Goal: Information Seeking & Learning: Learn about a topic

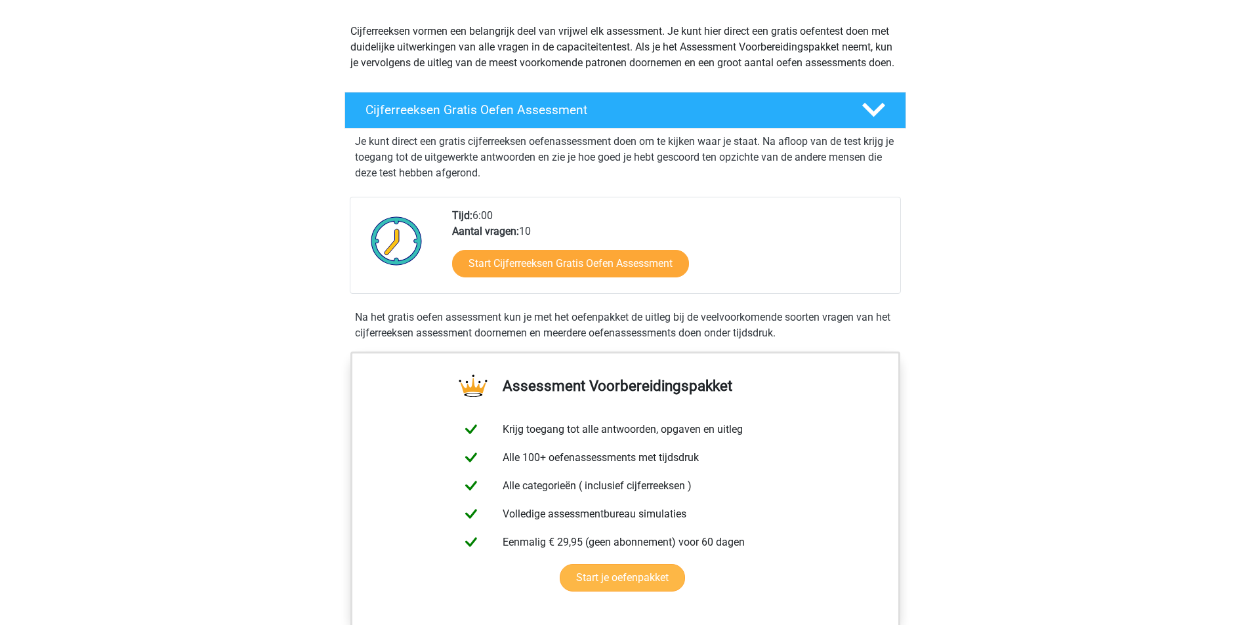
scroll to position [175, 0]
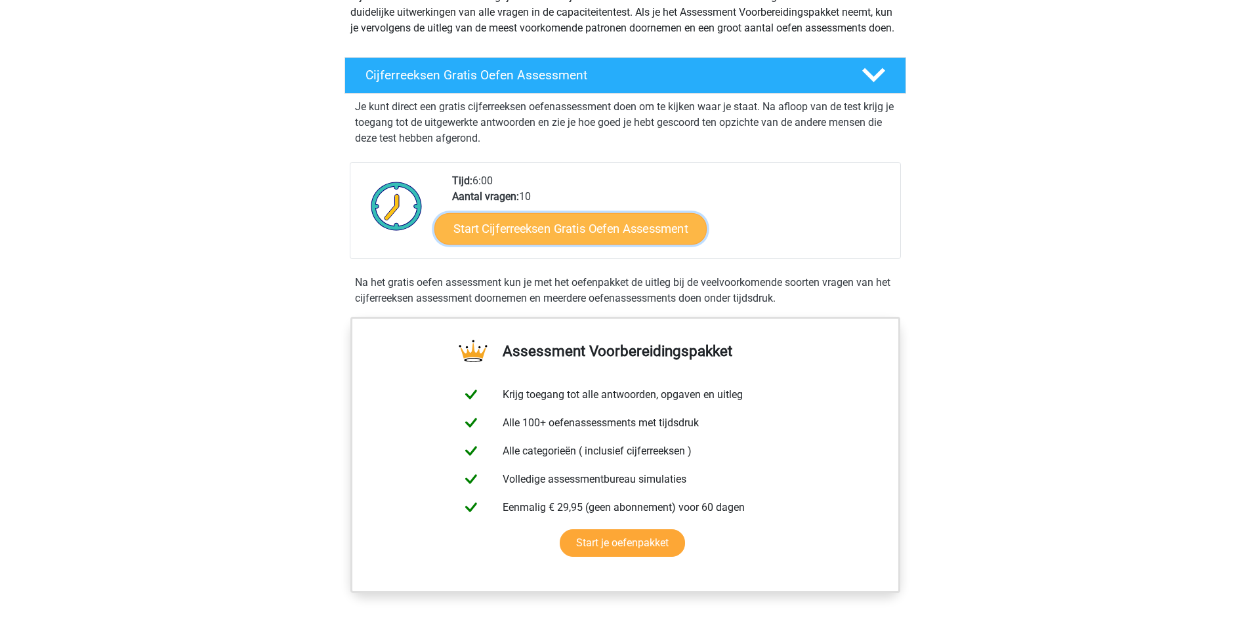
click at [631, 244] on link "Start Cijferreeksen Gratis Oefen Assessment" at bounding box center [570, 228] width 272 height 31
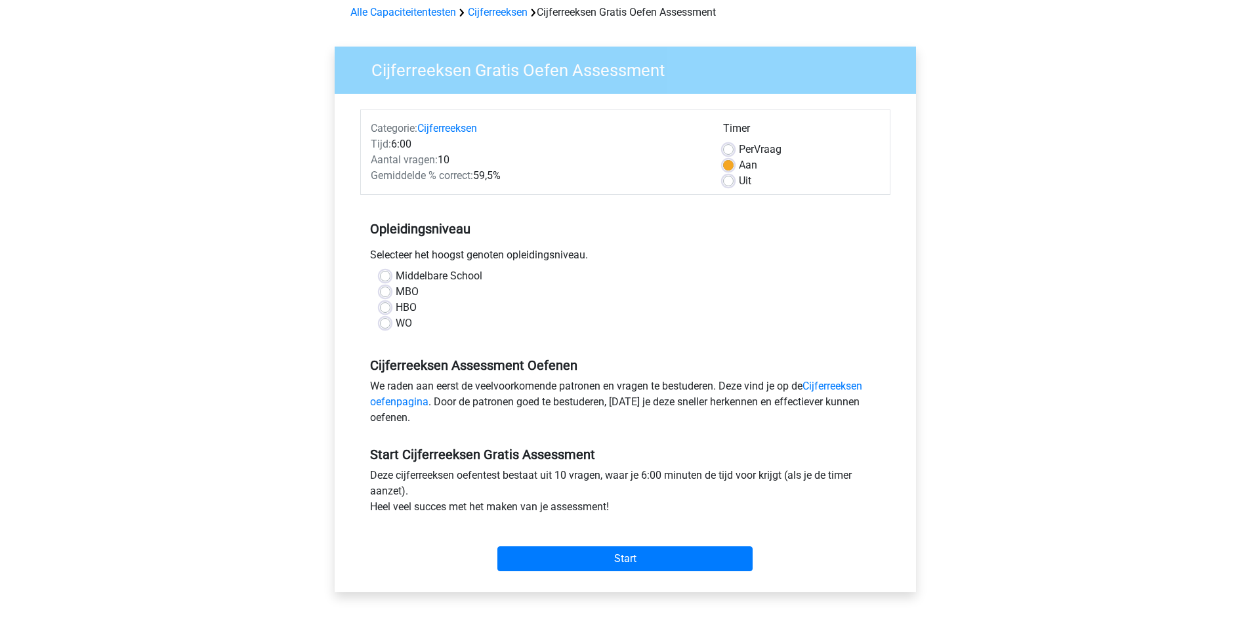
scroll to position [87, 0]
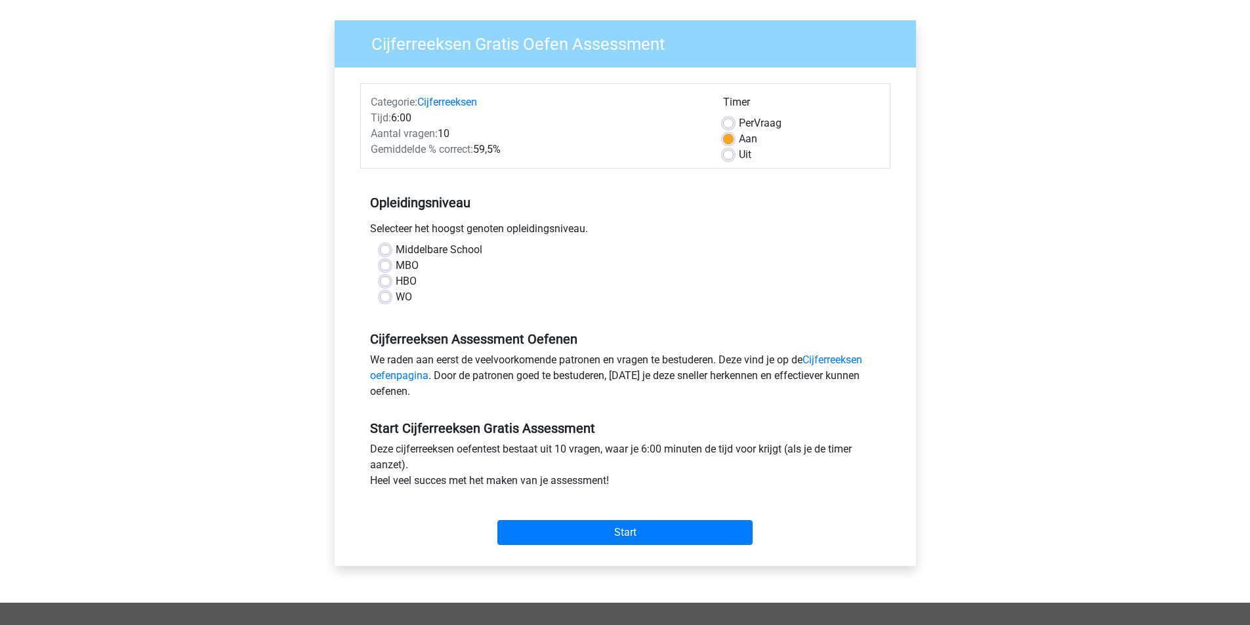
click at [405, 297] on label "WO" at bounding box center [404, 297] width 16 height 16
click at [390, 297] on input "WO" at bounding box center [385, 295] width 10 height 13
radio input "true"
click at [587, 528] on input "Start" at bounding box center [624, 532] width 255 height 25
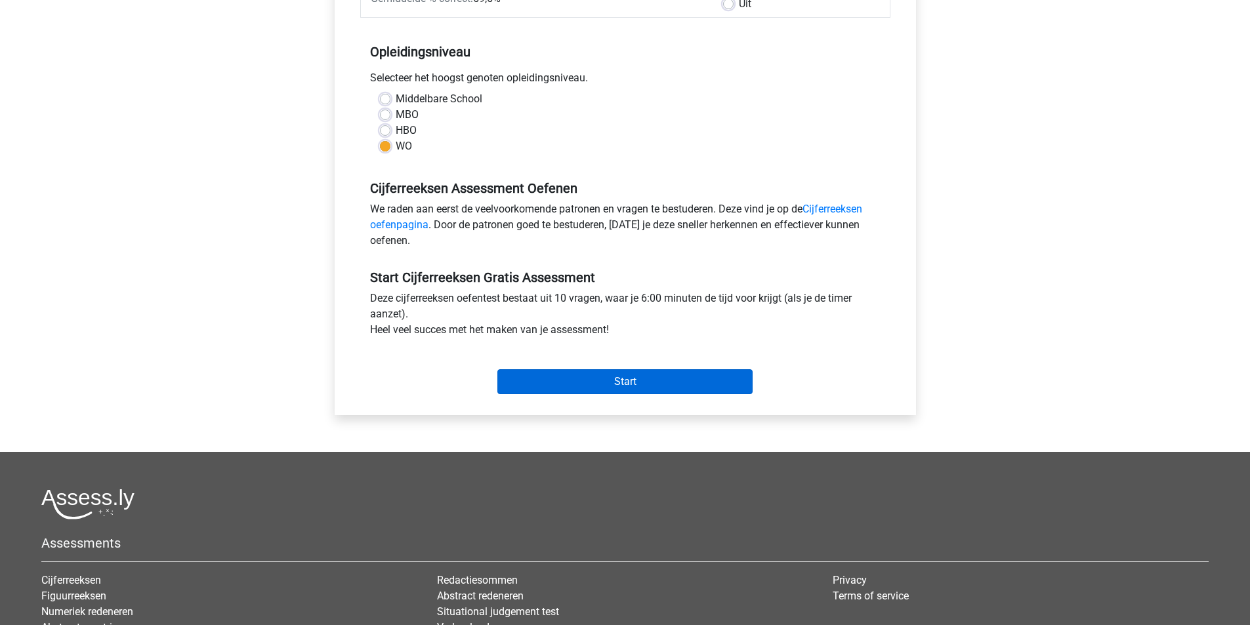
scroll to position [350, 0]
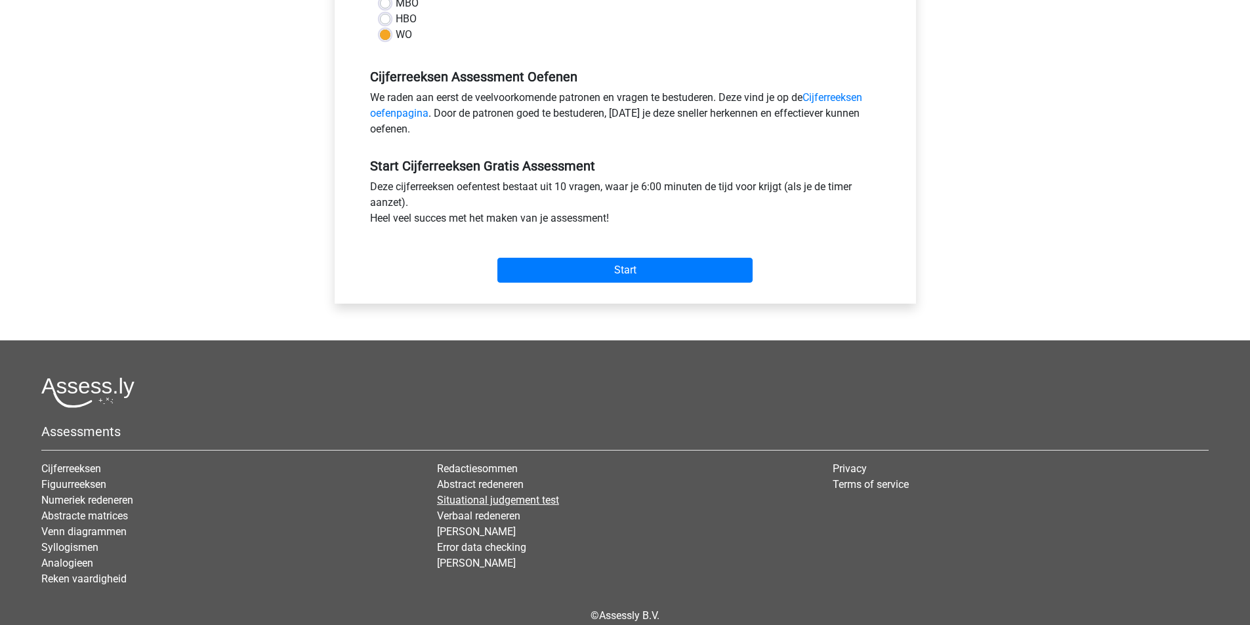
click at [495, 500] on link "Situational judgement test" at bounding box center [498, 500] width 122 height 12
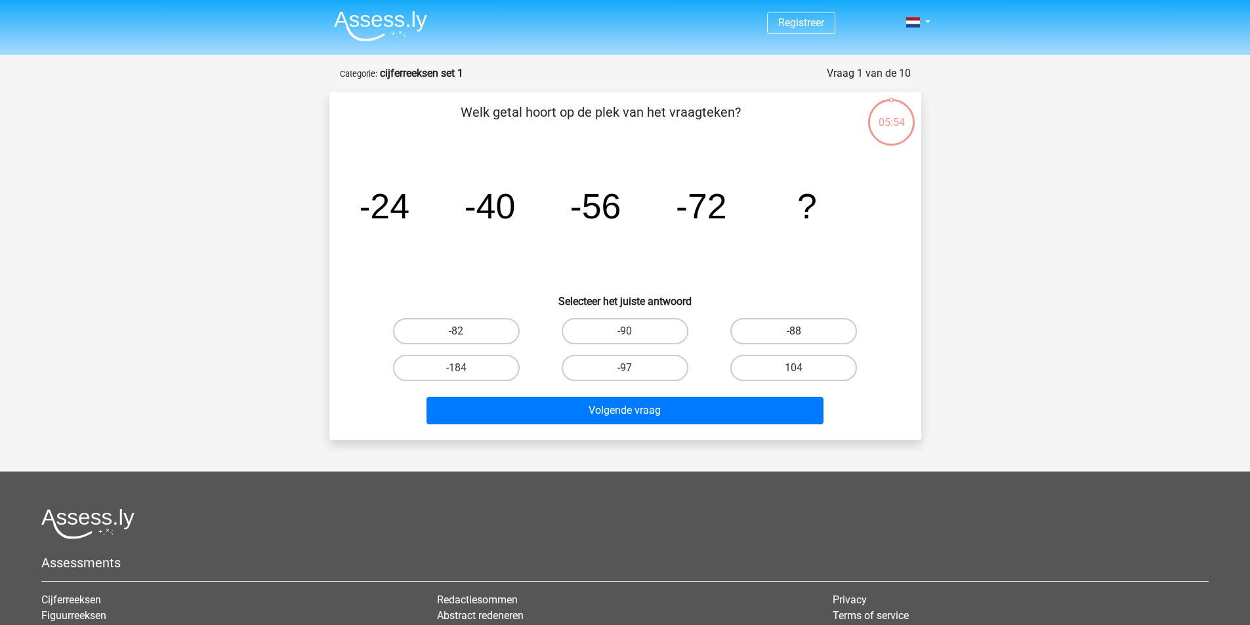
click at [778, 331] on label "-88" at bounding box center [793, 331] width 127 height 26
click at [794, 331] on input "-88" at bounding box center [798, 335] width 9 height 9
radio input "true"
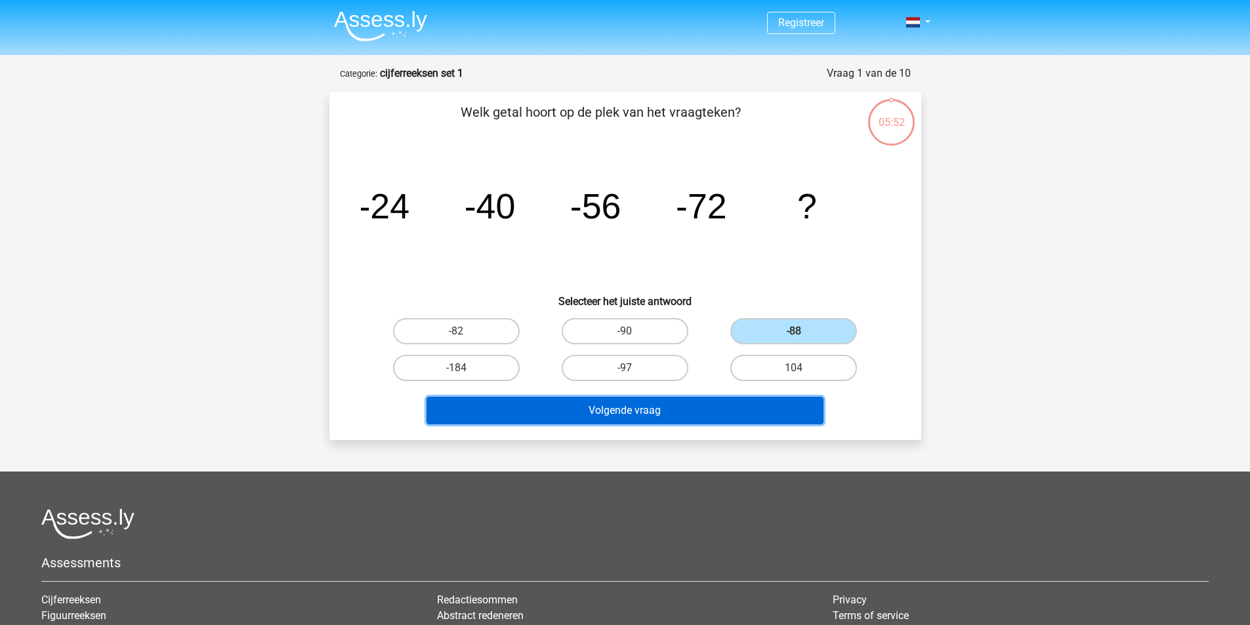
click at [686, 405] on button "Volgende vraag" at bounding box center [624, 411] width 397 height 28
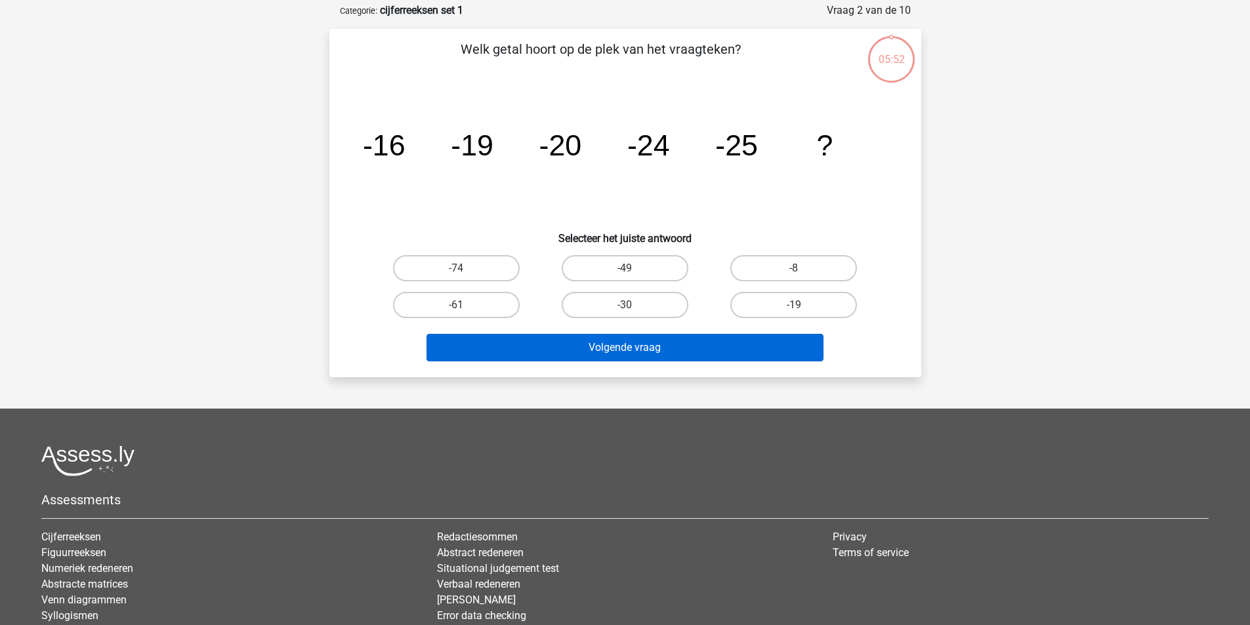
scroll to position [66, 0]
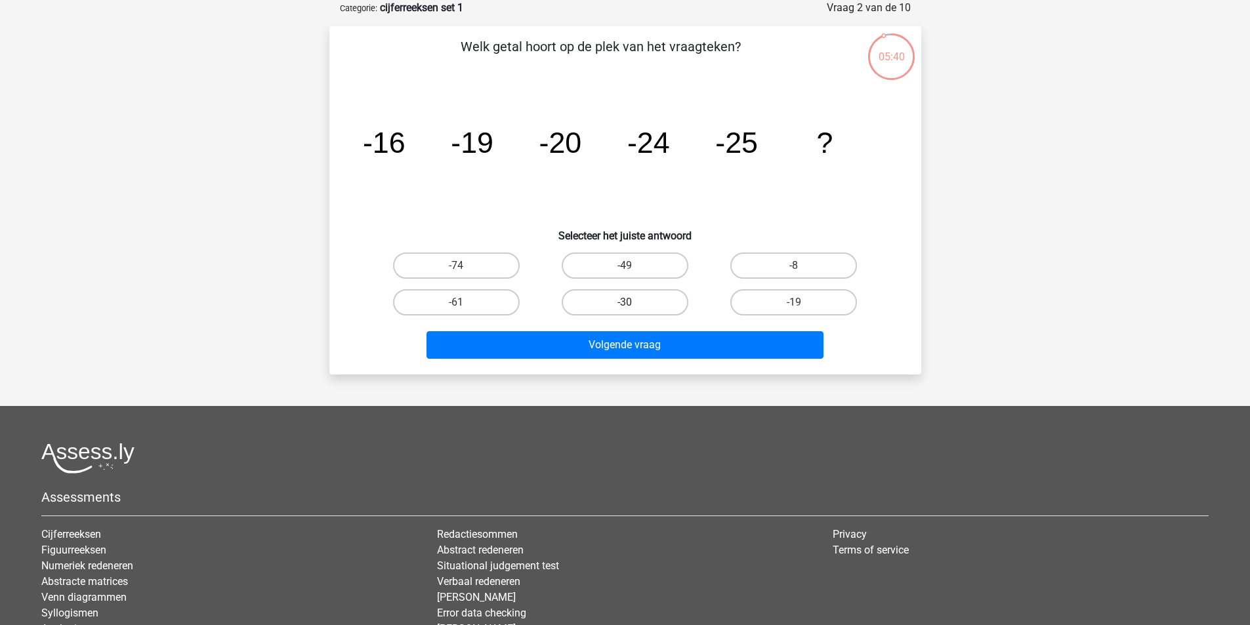
click at [644, 293] on label "-30" at bounding box center [625, 302] width 127 height 26
click at [633, 302] on input "-30" at bounding box center [629, 306] width 9 height 9
radio input "true"
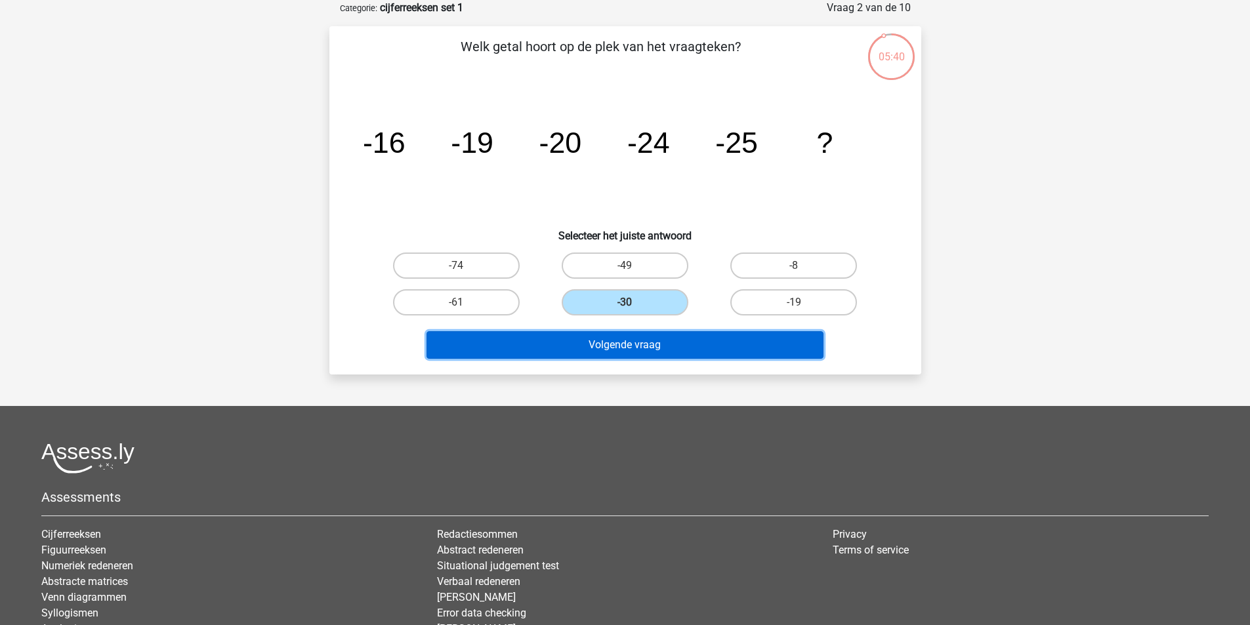
click at [625, 344] on button "Volgende vraag" at bounding box center [624, 345] width 397 height 28
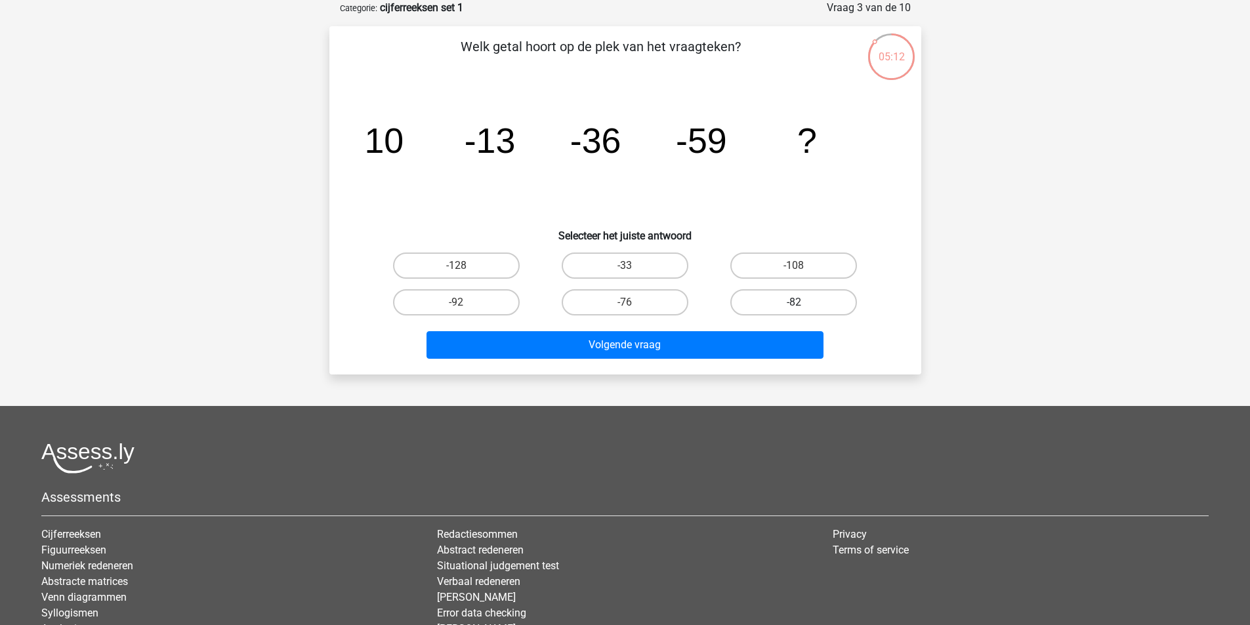
click at [758, 306] on label "-82" at bounding box center [793, 302] width 127 height 26
click at [794, 306] on input "-82" at bounding box center [798, 306] width 9 height 9
radio input "true"
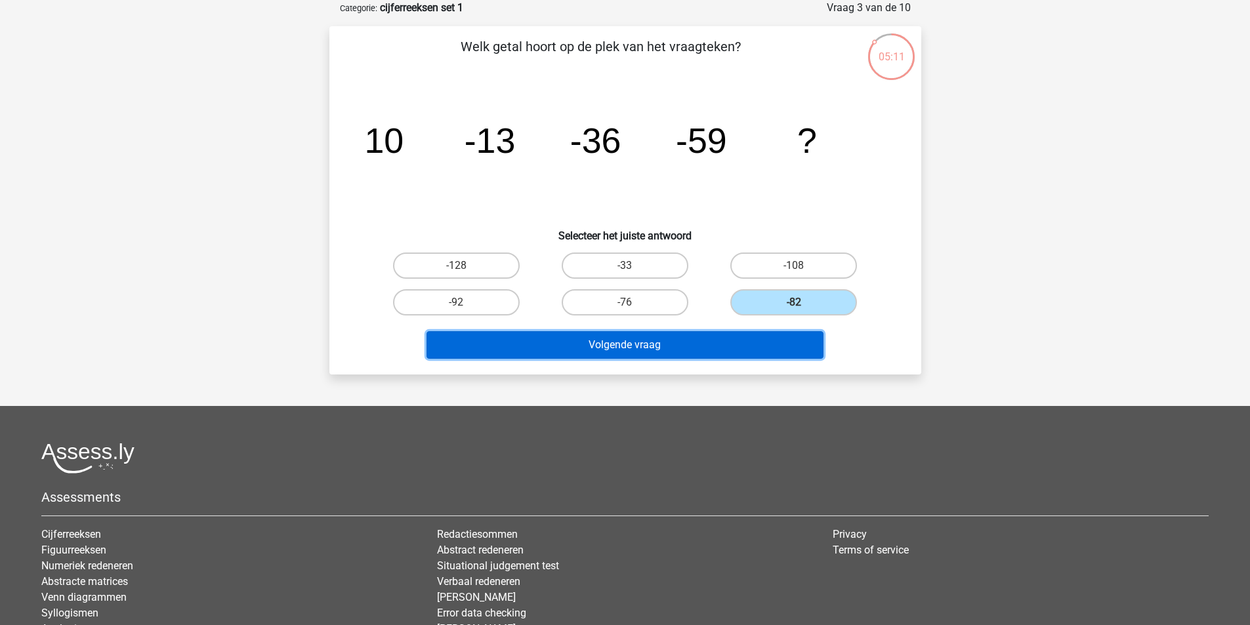
click at [657, 344] on button "Volgende vraag" at bounding box center [624, 345] width 397 height 28
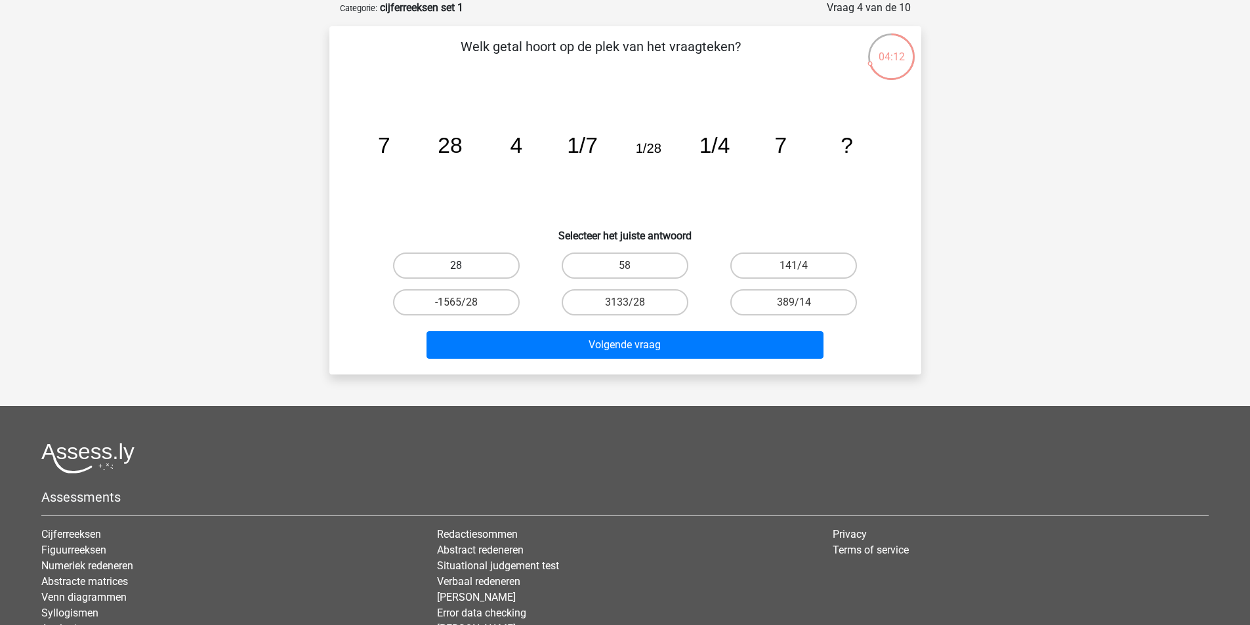
click at [479, 264] on label "28" at bounding box center [456, 266] width 127 height 26
click at [465, 266] on input "28" at bounding box center [460, 270] width 9 height 9
radio input "true"
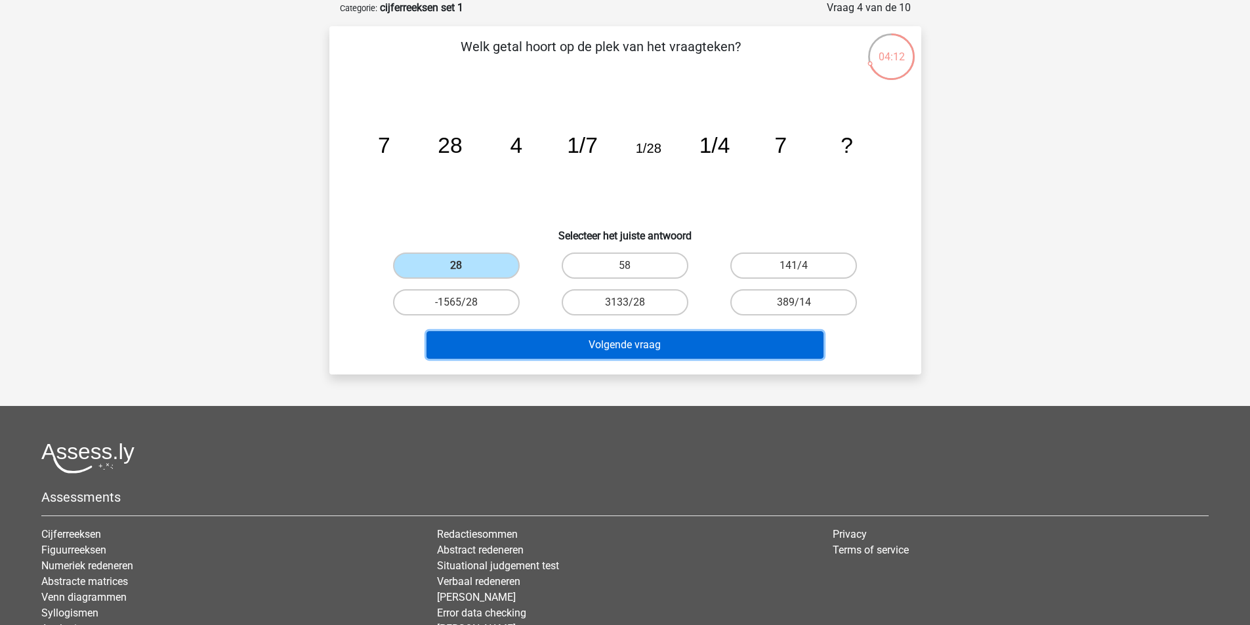
click at [510, 334] on button "Volgende vraag" at bounding box center [624, 345] width 397 height 28
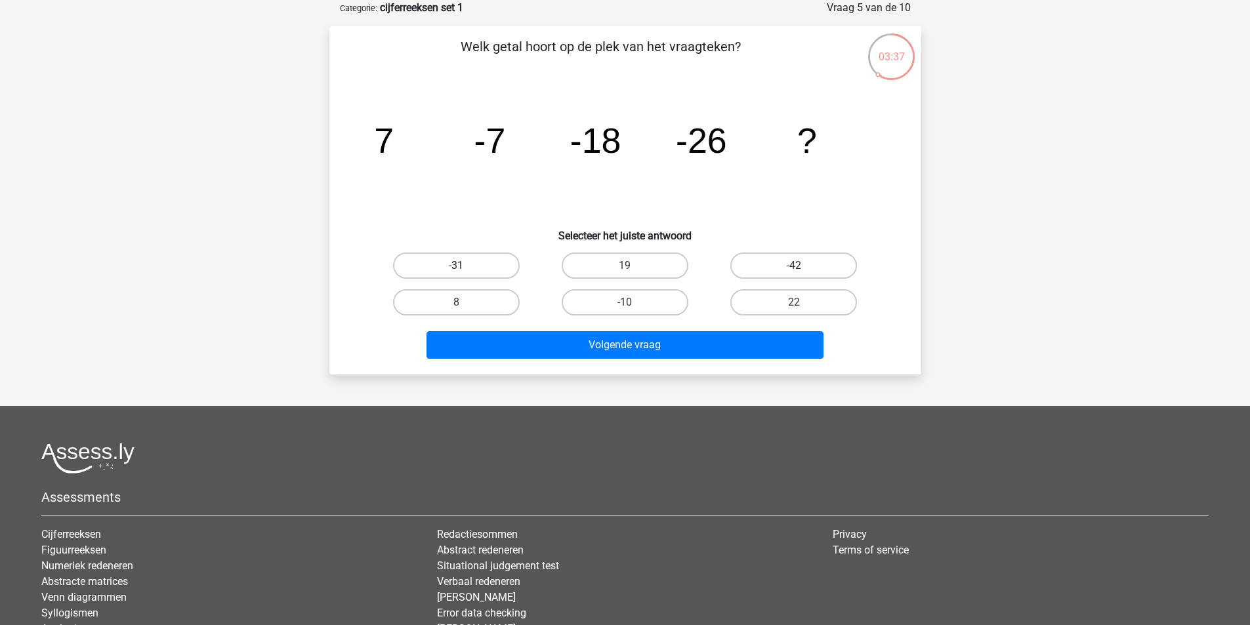
click at [495, 270] on label "-31" at bounding box center [456, 266] width 127 height 26
click at [465, 270] on input "-31" at bounding box center [460, 270] width 9 height 9
radio input "true"
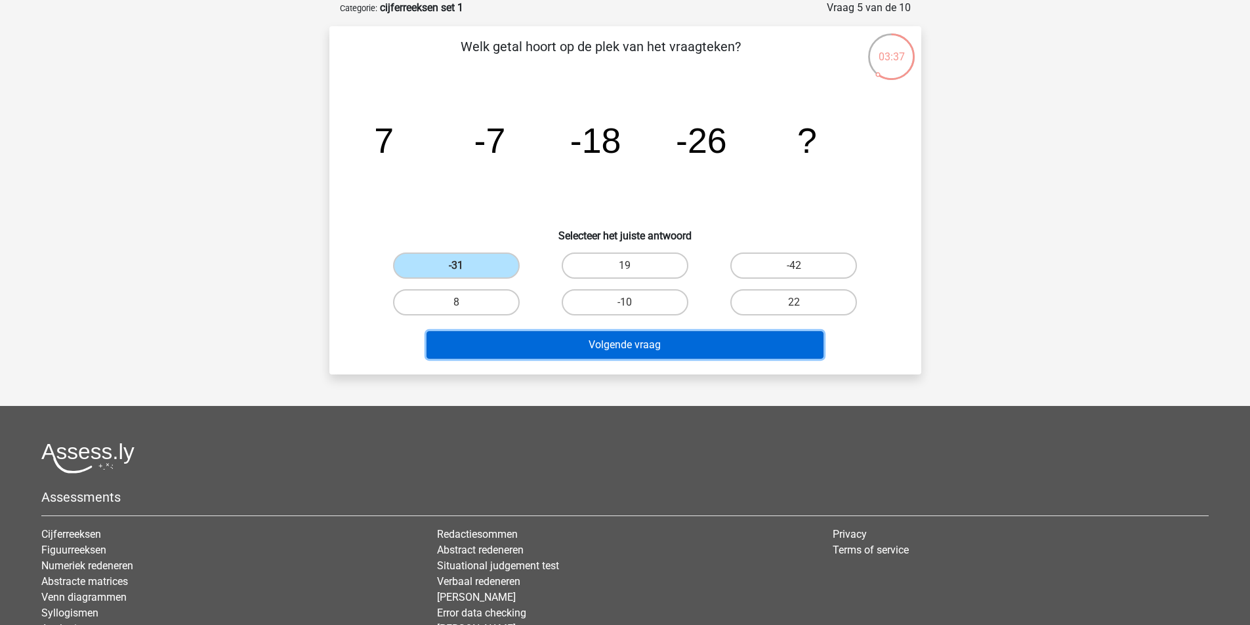
click at [572, 339] on button "Volgende vraag" at bounding box center [624, 345] width 397 height 28
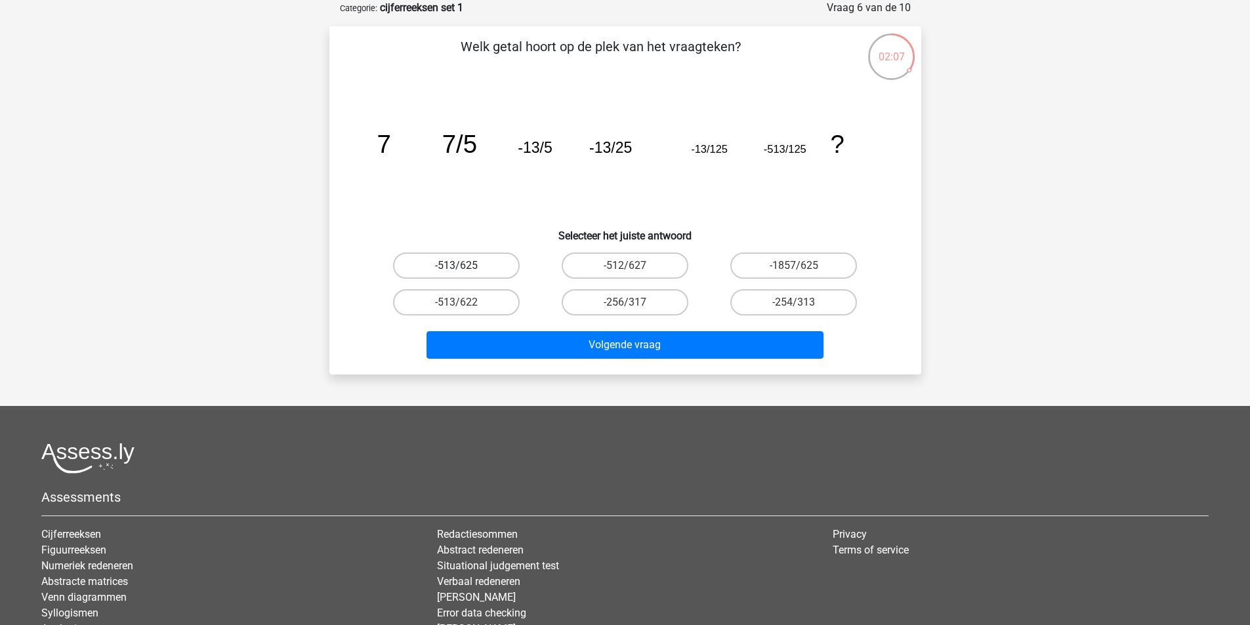
click at [498, 263] on label "-513/625" at bounding box center [456, 266] width 127 height 26
click at [465, 266] on input "-513/625" at bounding box center [460, 270] width 9 height 9
radio input "true"
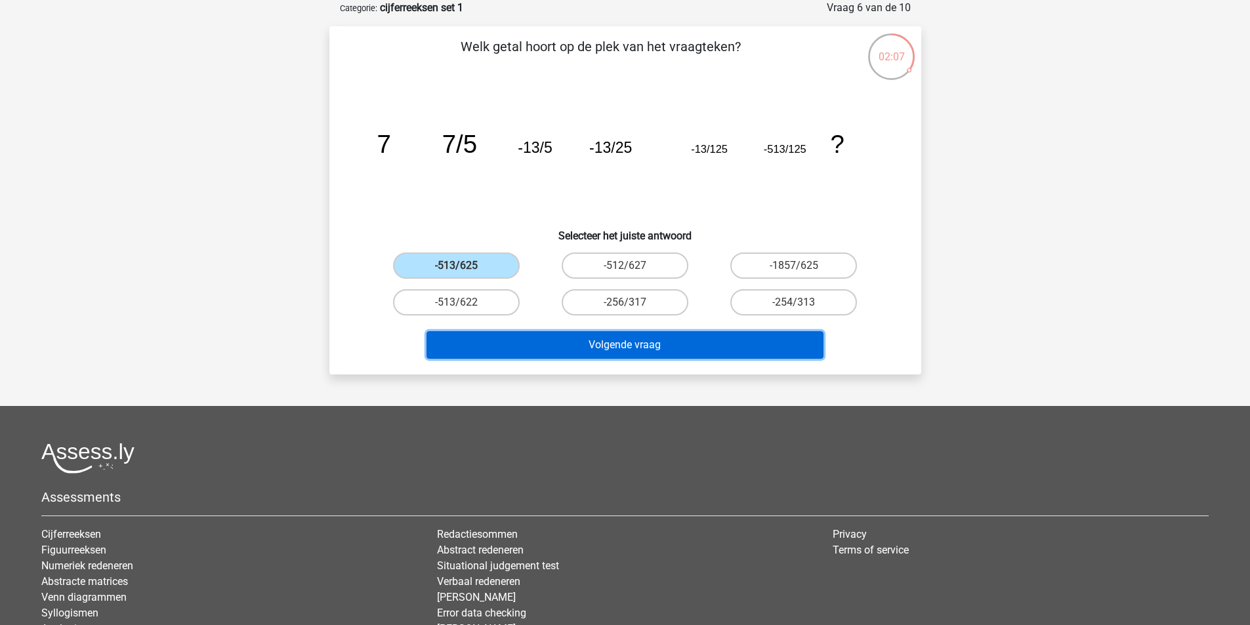
click at [596, 348] on button "Volgende vraag" at bounding box center [624, 345] width 397 height 28
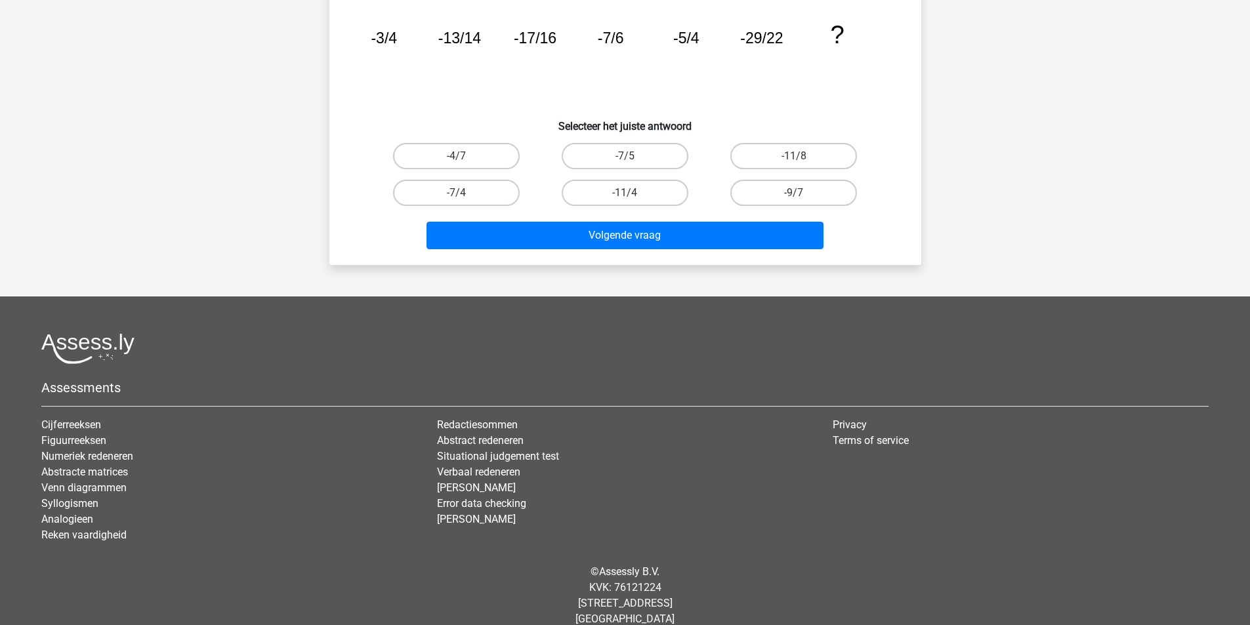
scroll to position [0, 0]
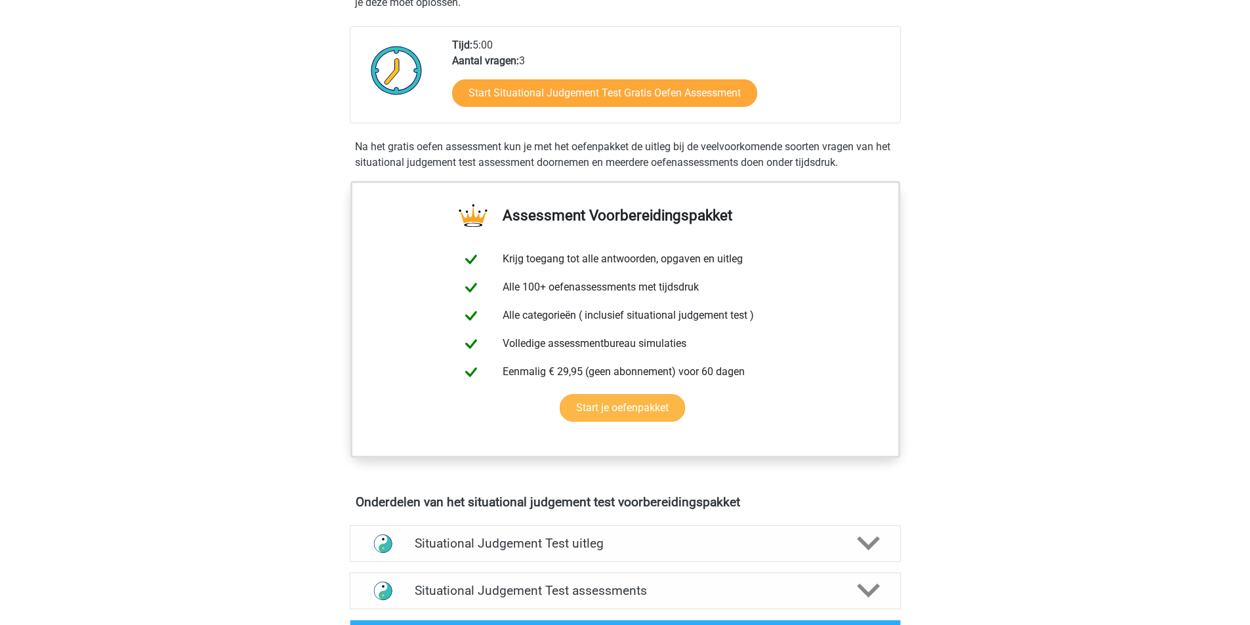
scroll to position [438, 0]
